Goal: Check status

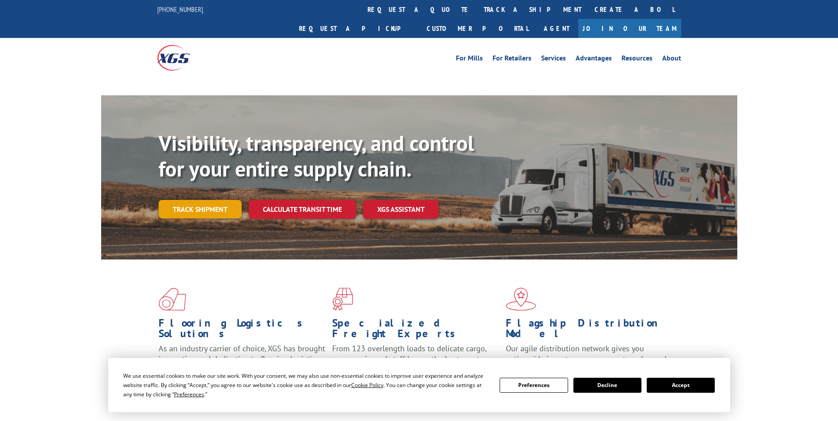
click at [222, 193] on div "Visibility, transparency, and control for your entire supply chain. Track shipm…" at bounding box center [448, 192] width 579 height 123
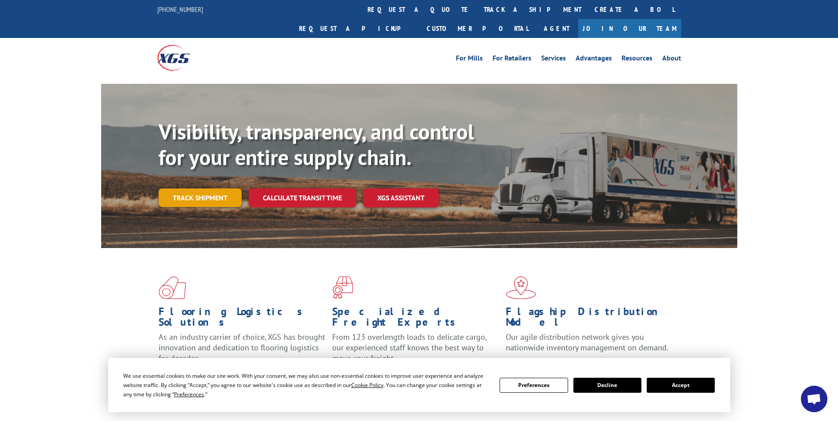
click at [216, 189] on link "Track shipment" at bounding box center [200, 198] width 83 height 19
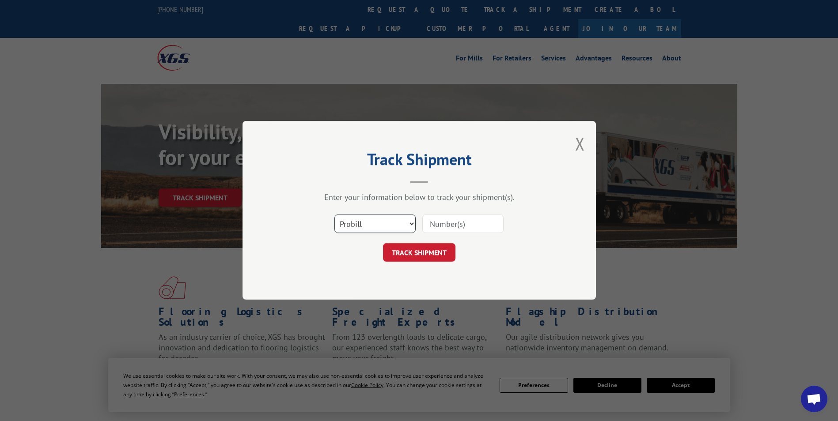
click at [404, 221] on select "Select category... Probill BOL PO" at bounding box center [374, 224] width 81 height 19
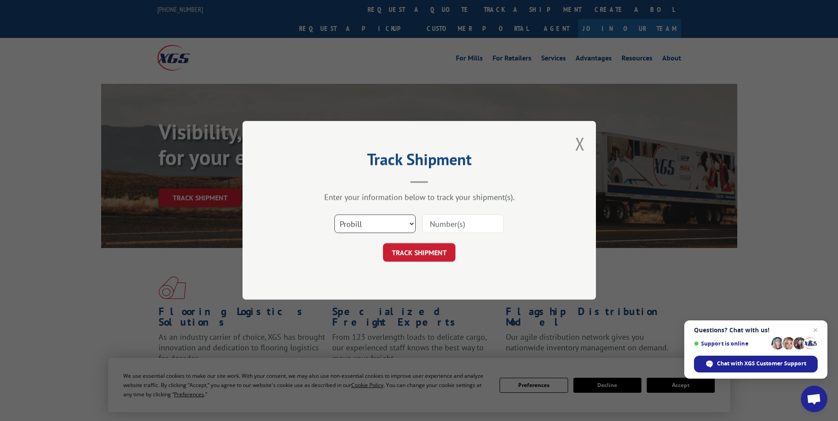
select select "po"
click at [334, 215] on select "Select category... Probill BOL PO" at bounding box center [374, 224] width 81 height 19
click at [453, 230] on input at bounding box center [462, 224] width 81 height 19
paste input "24533507"
type input "24533507"
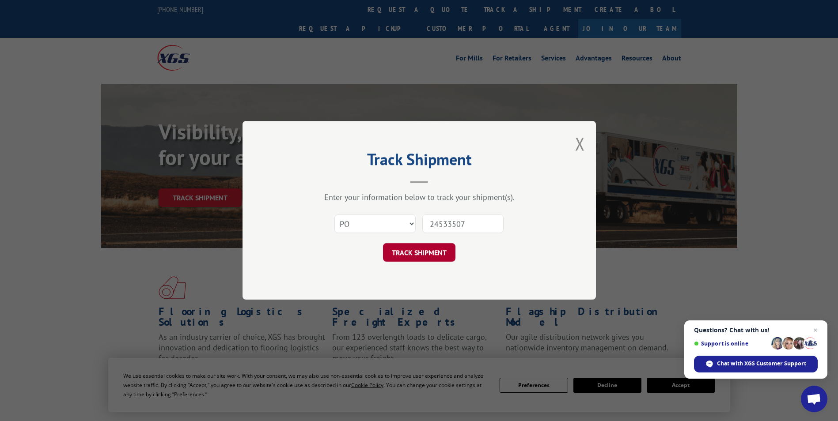
click at [441, 249] on button "TRACK SHIPMENT" at bounding box center [419, 253] width 72 height 19
